Goal: Information Seeking & Learning: Learn about a topic

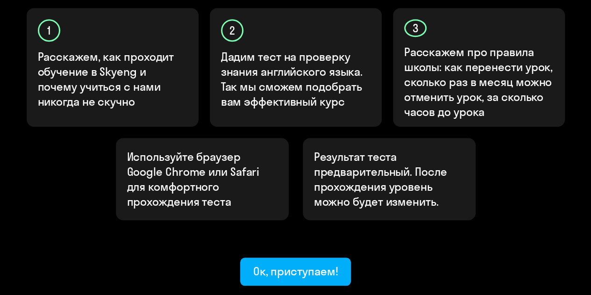
scroll to position [374, 0]
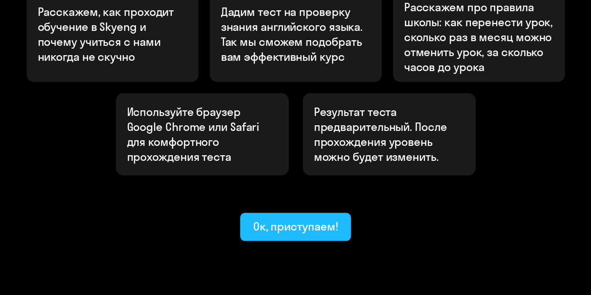
click at [306, 219] on div "Ок, приступаем!" at bounding box center [295, 226] width 85 height 15
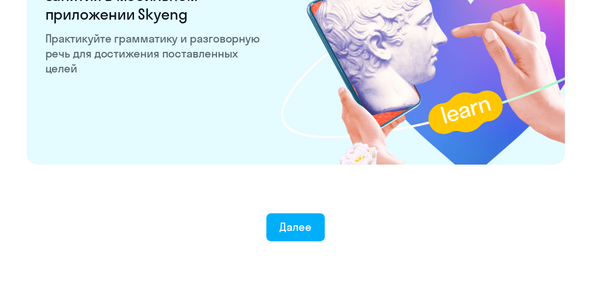
scroll to position [1870, 0]
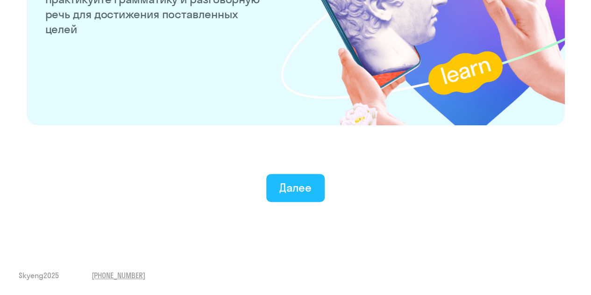
click at [304, 184] on div "Далее" at bounding box center [295, 187] width 32 height 15
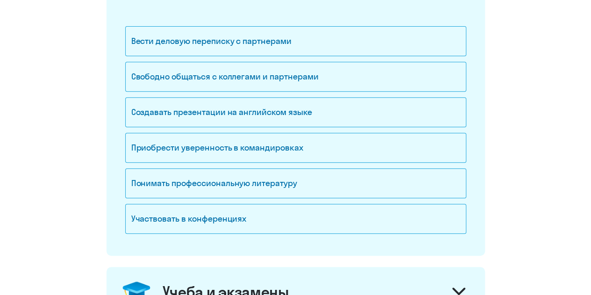
scroll to position [187, 0]
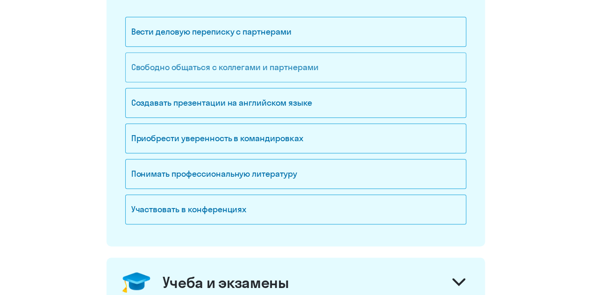
click at [268, 72] on div "Свободно общаться с коллегами и партнерами" at bounding box center [295, 67] width 341 height 30
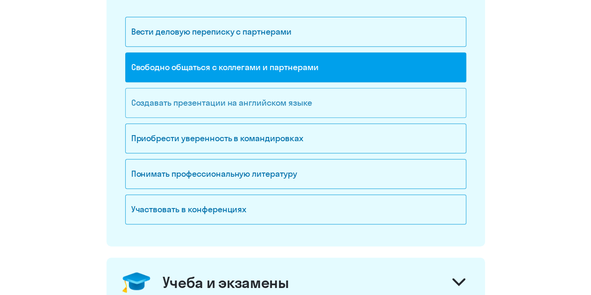
click at [305, 110] on div "Создавать презентации на английском языке" at bounding box center [295, 103] width 341 height 30
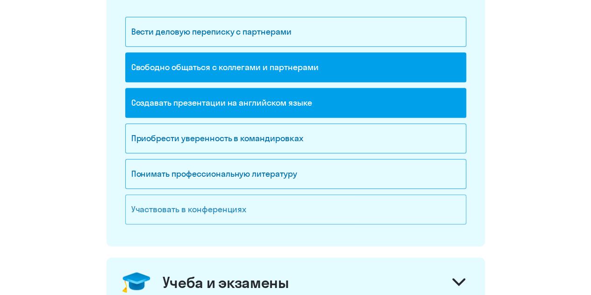
click at [297, 208] on div "Участвовать в конференциях" at bounding box center [295, 209] width 341 height 30
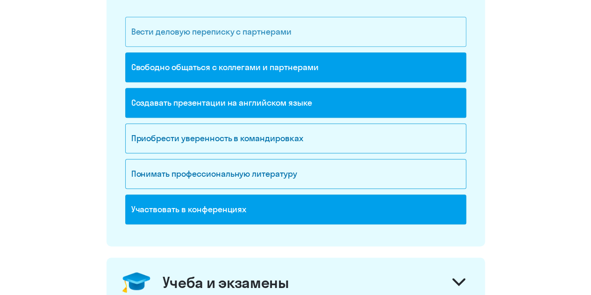
click at [287, 24] on div "Вести деловую переписку с партнерами" at bounding box center [295, 32] width 341 height 30
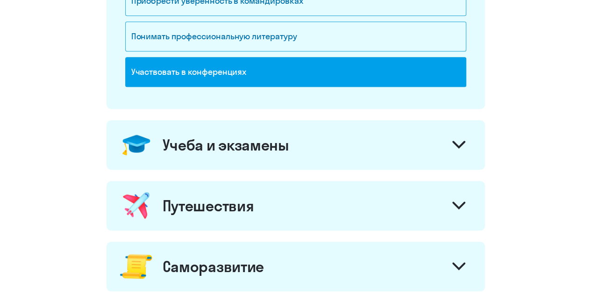
scroll to position [327, 0]
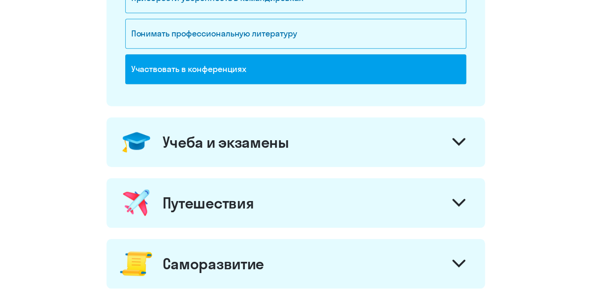
click at [445, 141] on div "Учеба и экзамены" at bounding box center [295, 142] width 378 height 50
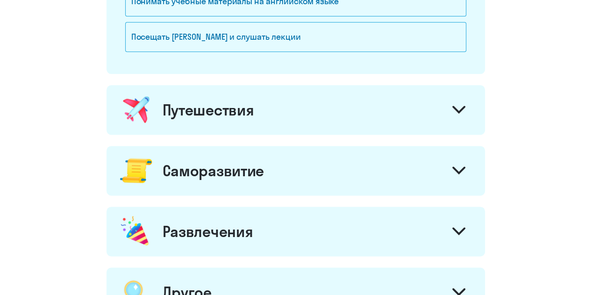
scroll to position [560, 0]
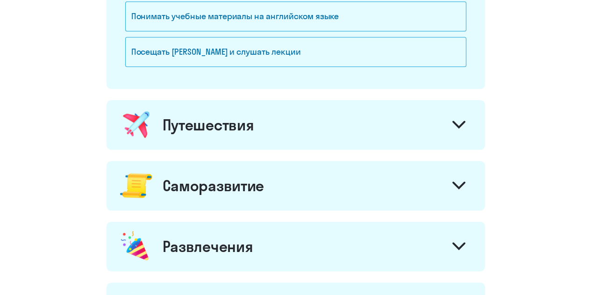
click at [459, 134] on div at bounding box center [458, 125] width 22 height 22
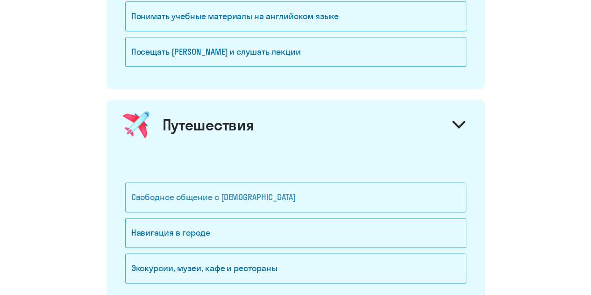
scroll to position [607, 0]
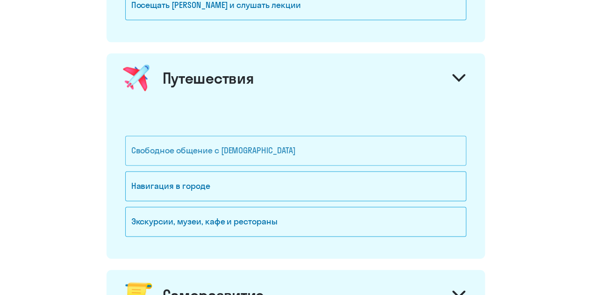
click at [280, 149] on div "Свободное общение с [DEMOGRAPHIC_DATA]" at bounding box center [295, 150] width 341 height 30
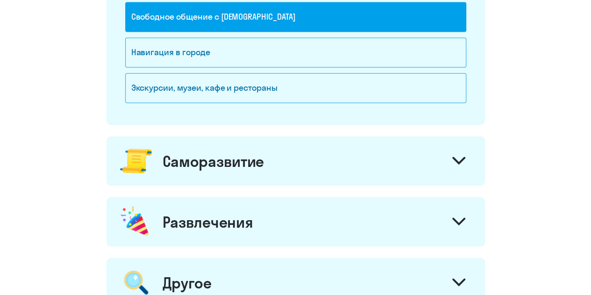
scroll to position [794, 0]
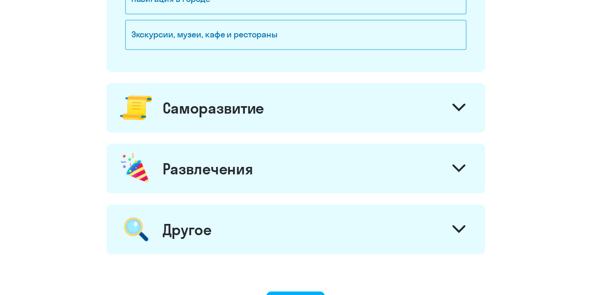
click at [465, 110] on div at bounding box center [458, 108] width 22 height 22
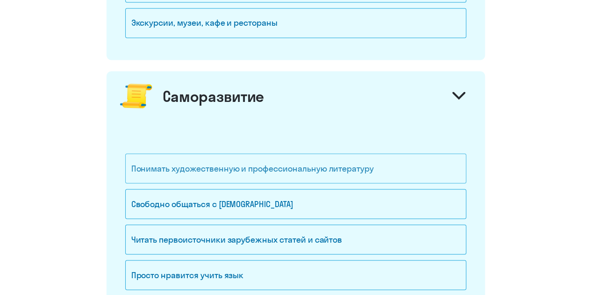
scroll to position [887, 0]
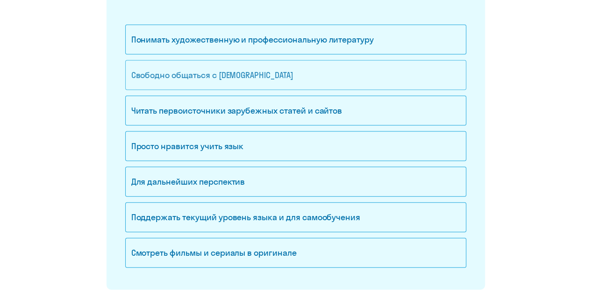
click at [284, 81] on div "Свободно общаться с [DEMOGRAPHIC_DATA]" at bounding box center [295, 75] width 341 height 30
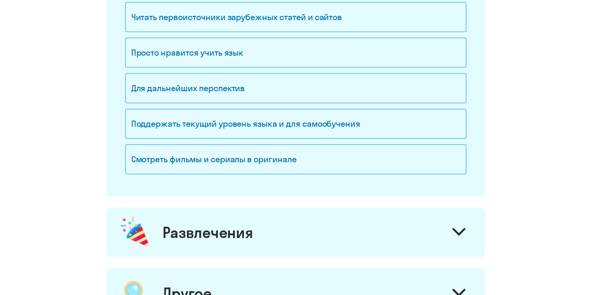
scroll to position [1121, 0]
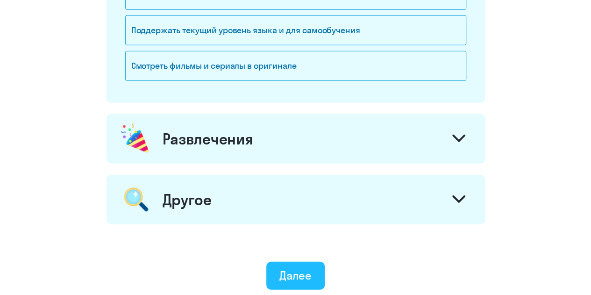
click at [276, 262] on button "Далее" at bounding box center [295, 276] width 58 height 28
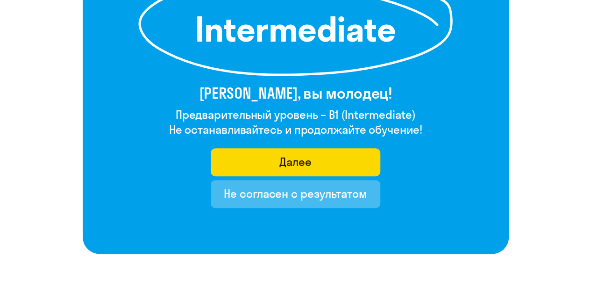
scroll to position [187, 0]
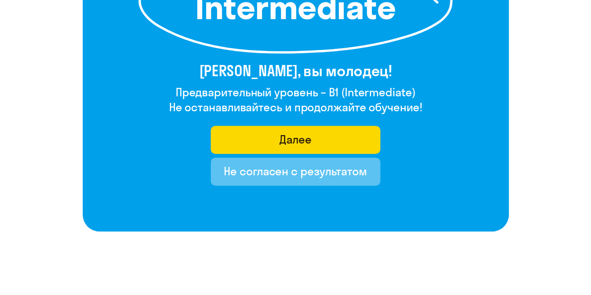
click at [239, 166] on div "Не согласен с результатом" at bounding box center [295, 170] width 143 height 15
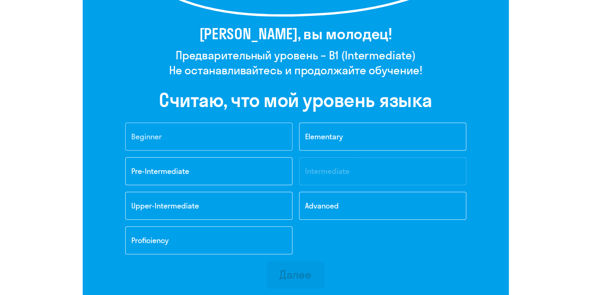
scroll to position [280, 0]
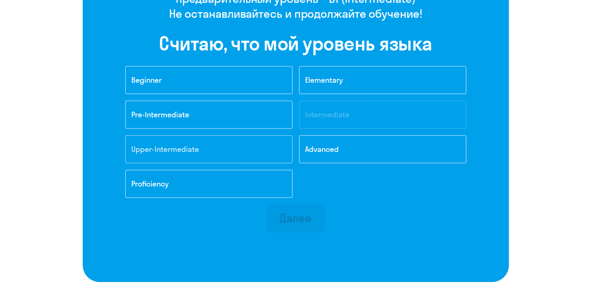
click at [211, 144] on button "Upper-Intermediate" at bounding box center [208, 149] width 167 height 28
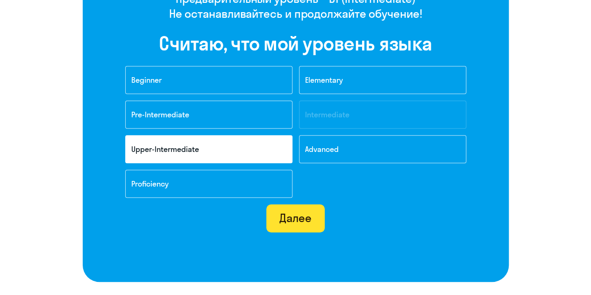
click at [290, 213] on div "Далее" at bounding box center [295, 217] width 32 height 15
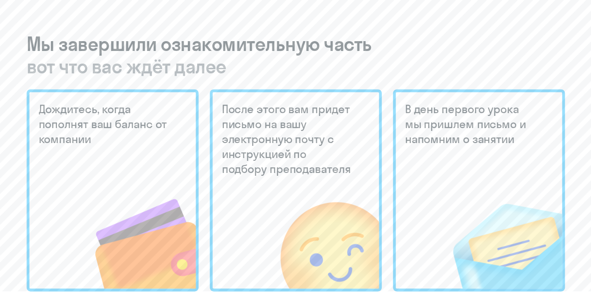
scroll to position [234, 0]
